Goal: Information Seeking & Learning: Check status

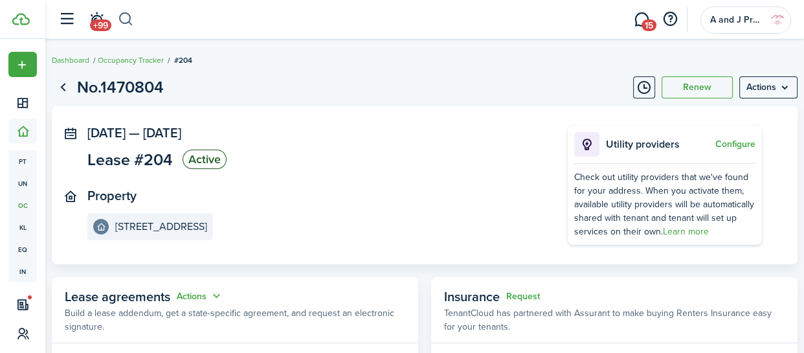
click at [128, 19] on button "button" at bounding box center [126, 19] width 16 height 22
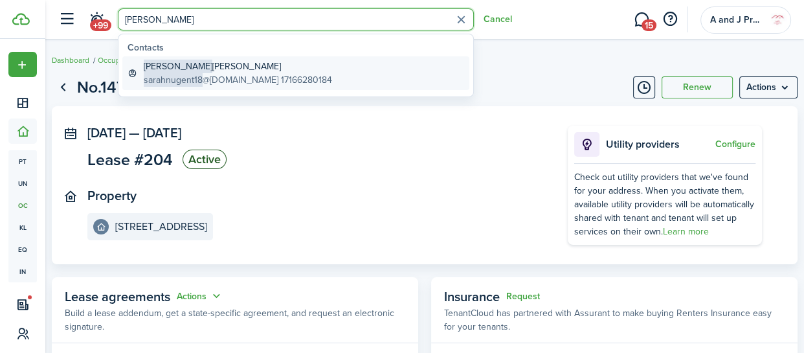
type input "[PERSON_NAME]"
click at [186, 73] on span "sarahnugent18" at bounding box center [173, 80] width 59 height 14
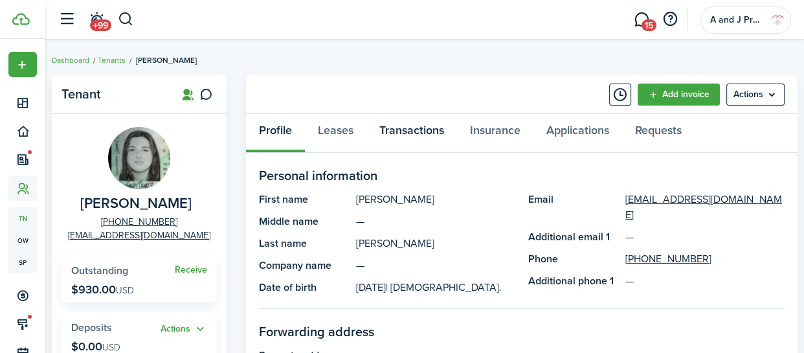
click at [414, 132] on link "Transactions" at bounding box center [411, 133] width 91 height 39
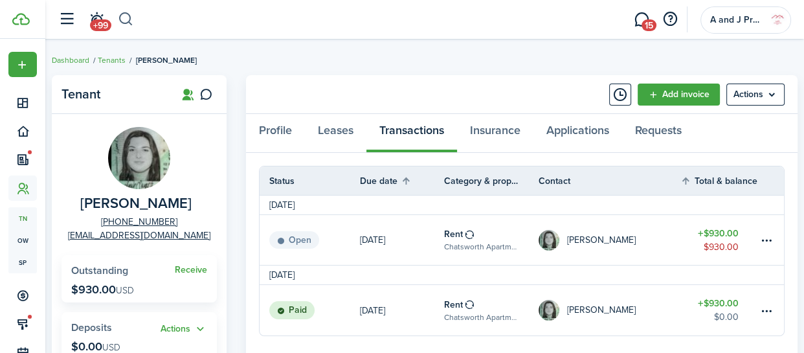
click at [121, 21] on button "button" at bounding box center [126, 19] width 16 height 22
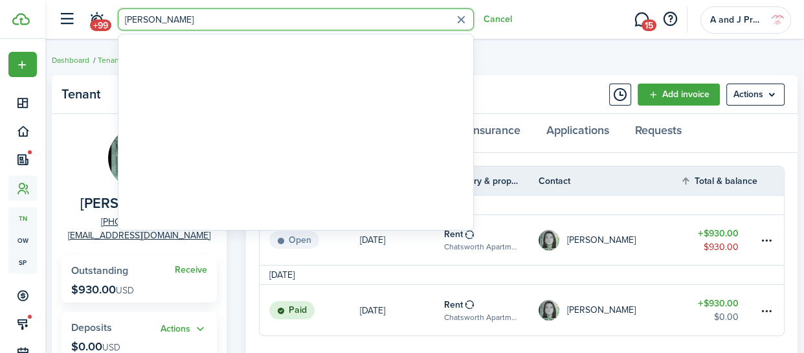
type input "[PERSON_NAME]"
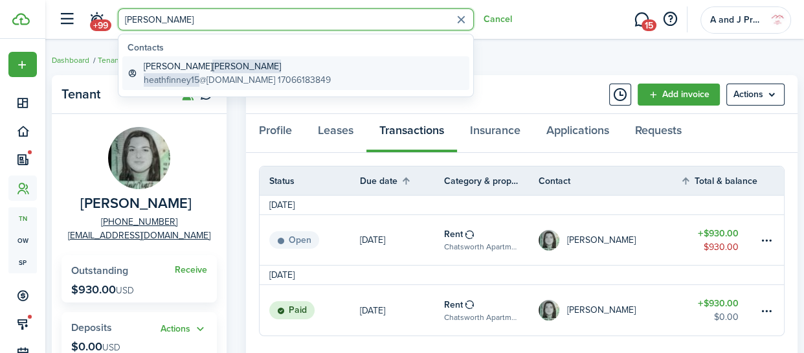
click at [163, 76] on span "heathfinney15" at bounding box center [172, 80] width 56 height 14
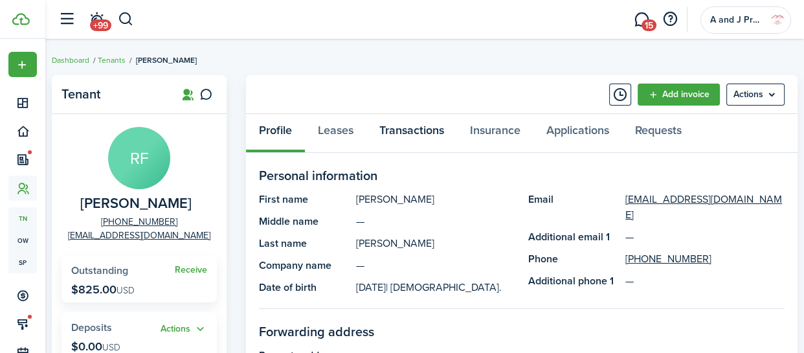
click at [421, 130] on link "Transactions" at bounding box center [411, 133] width 91 height 39
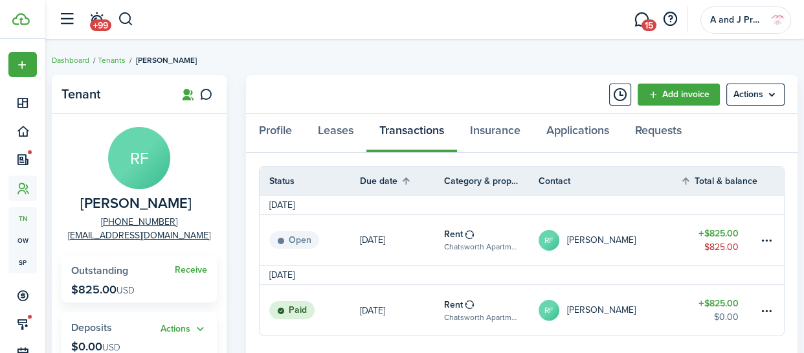
click at [420, 23] on header-wrapper "+99 15 A and J Properties" at bounding box center [421, 19] width 739 height 39
